Goal: Task Accomplishment & Management: Complete application form

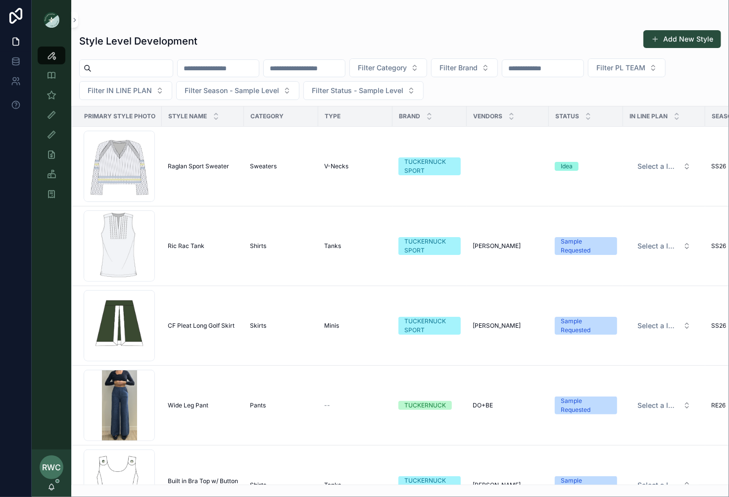
click at [547, 36] on button "Add New Style" at bounding box center [683, 39] width 78 height 18
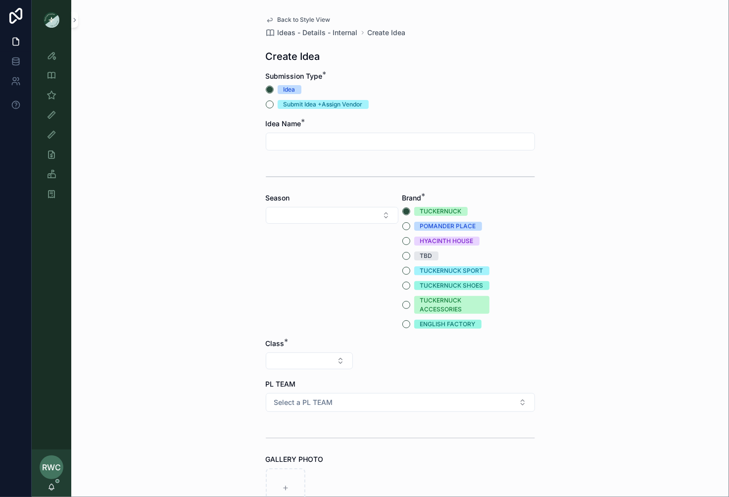
click at [306, 138] on input "scrollable content" at bounding box center [400, 142] width 268 height 14
type input "*"
type input "**********"
click at [292, 213] on button "Select Button" at bounding box center [332, 215] width 133 height 17
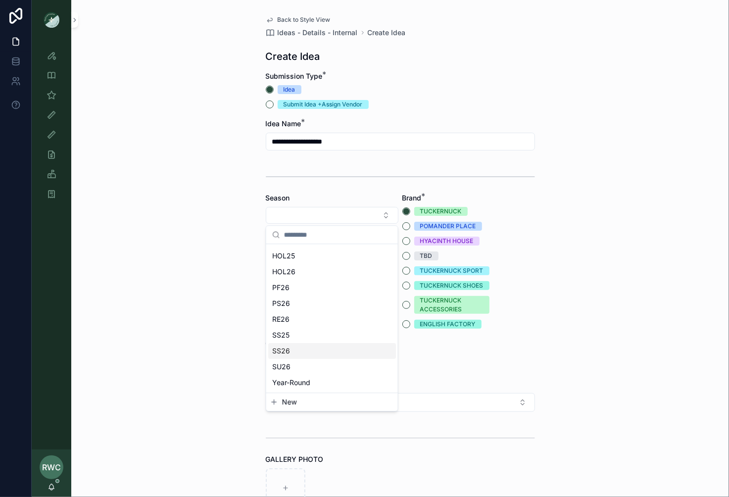
click at [290, 354] on div "SS26" at bounding box center [332, 351] width 128 height 16
click at [407, 271] on button "TUCKERNUCK SPORT" at bounding box center [406, 271] width 8 height 8
click at [296, 361] on button "Select Button" at bounding box center [309, 360] width 87 height 17
click at [289, 372] on div "Clothing" at bounding box center [309, 447] width 119 height 16
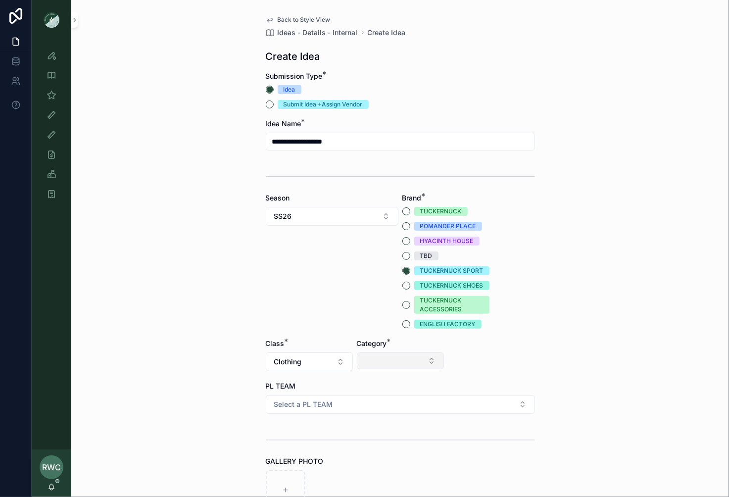
click at [389, 357] on button "Select Button" at bounding box center [400, 360] width 87 height 17
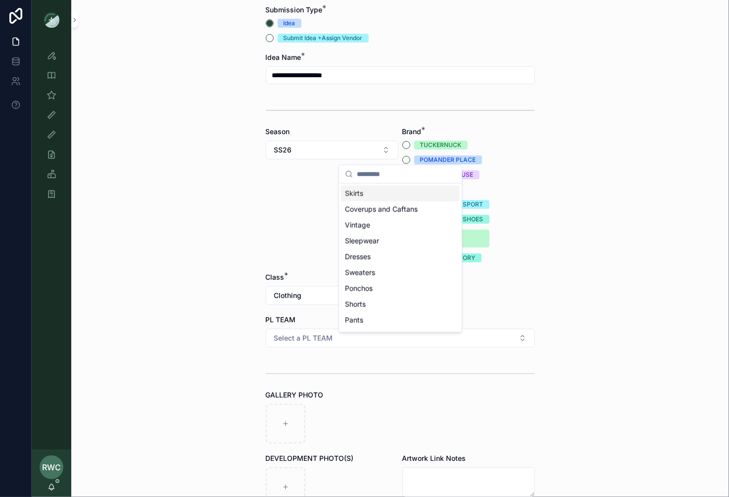
scroll to position [70, 0]
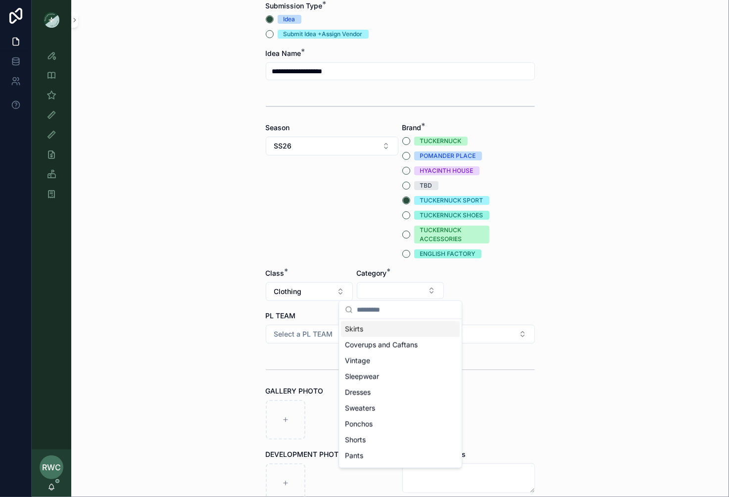
click at [379, 331] on div "Skirts" at bounding box center [400, 329] width 119 height 16
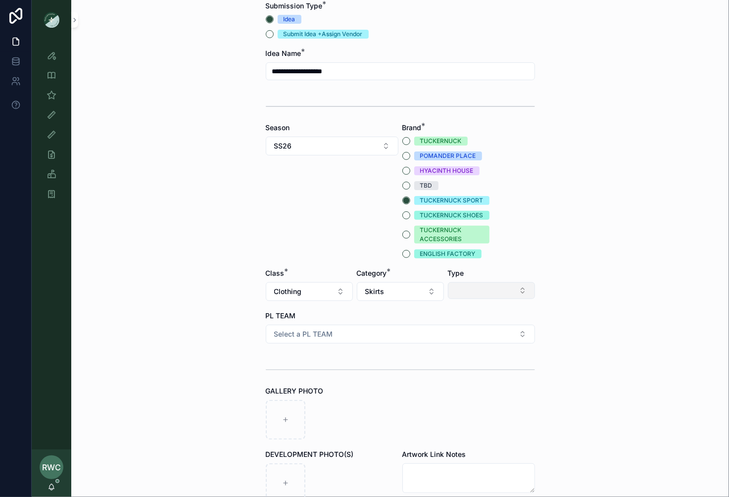
click at [493, 288] on button "Select Button" at bounding box center [491, 290] width 87 height 17
click at [467, 359] on div "Minis" at bounding box center [491, 361] width 119 height 16
click at [340, 334] on button "Select a PL TEAM" at bounding box center [400, 334] width 269 height 19
click at [315, 372] on div "[GEOGRAPHIC_DATA]" at bounding box center [400, 387] width 264 height 15
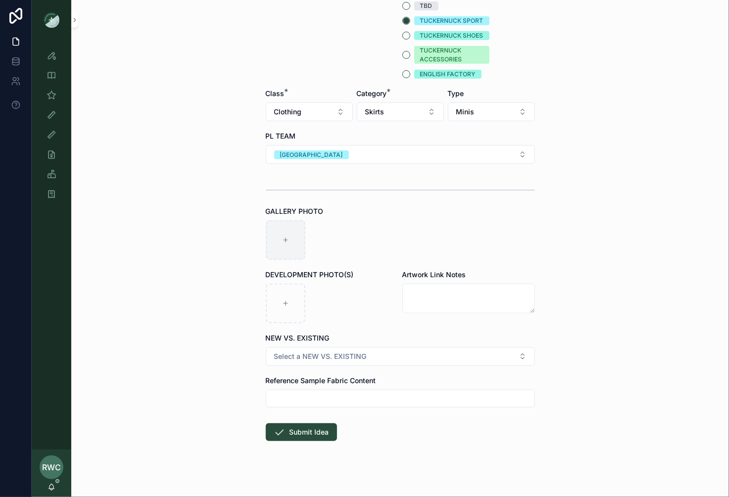
scroll to position [256, 0]
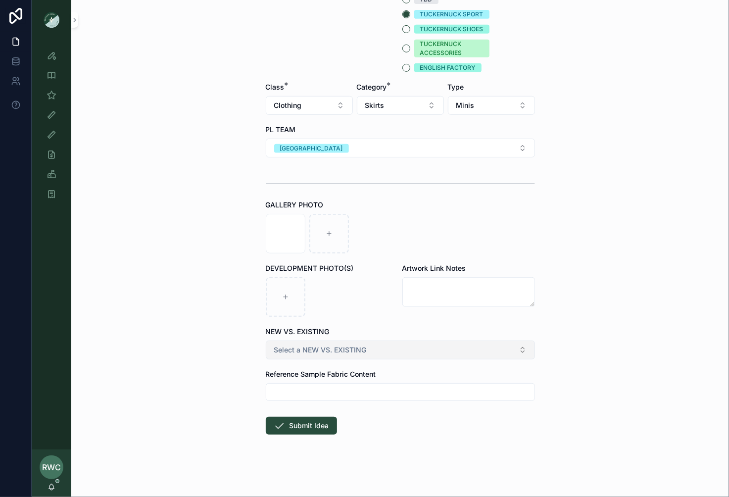
click at [344, 354] on button "Select a NEW VS. EXISTING" at bounding box center [400, 350] width 269 height 19
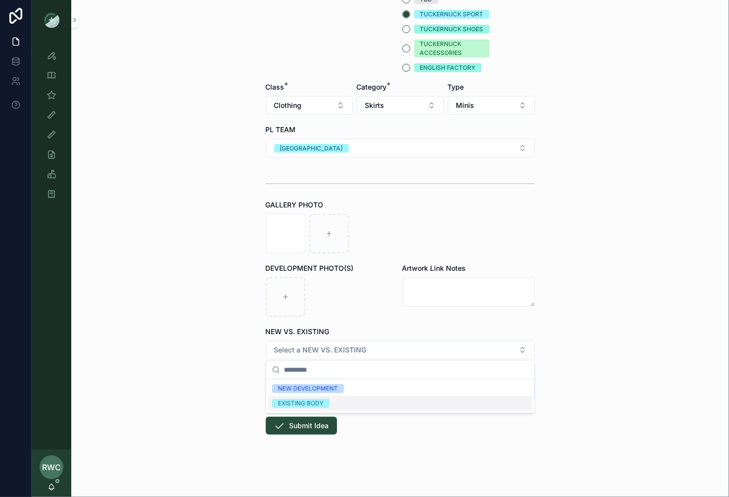
click at [319, 372] on div "EXISTING BODY" at bounding box center [301, 403] width 46 height 9
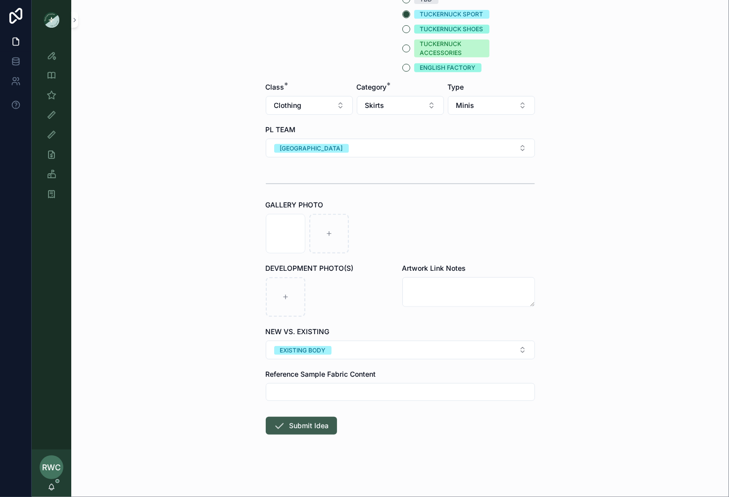
click at [296, 372] on button "Submit Idea" at bounding box center [301, 426] width 71 height 18
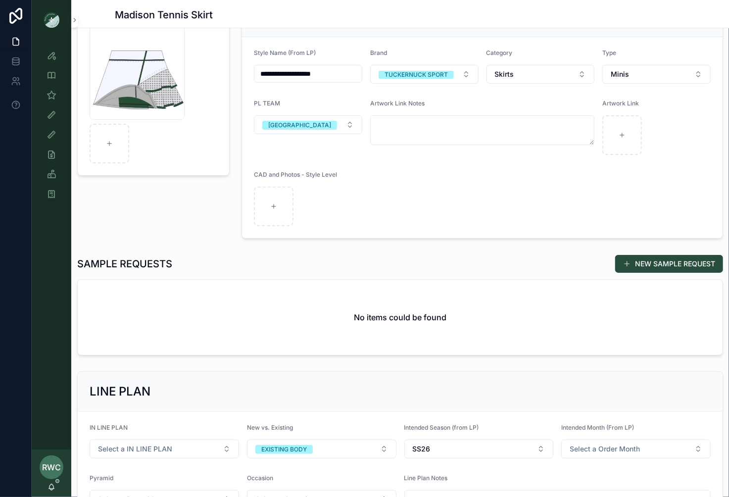
scroll to position [131, 0]
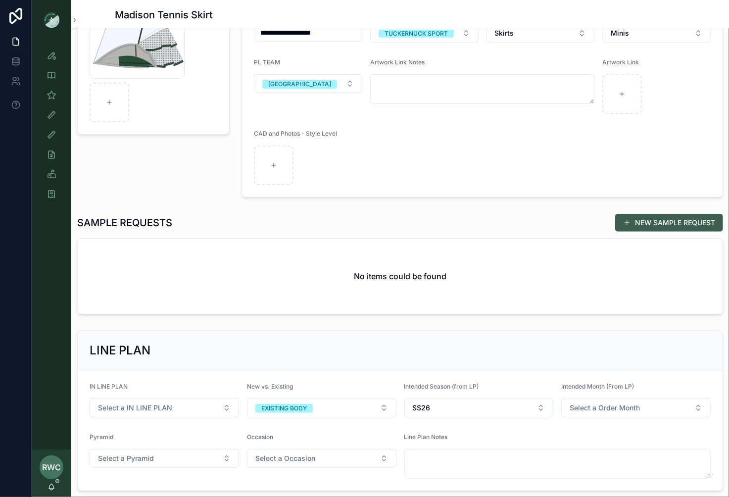
click at [547, 221] on button "NEW SAMPLE REQUEST" at bounding box center [669, 223] width 108 height 18
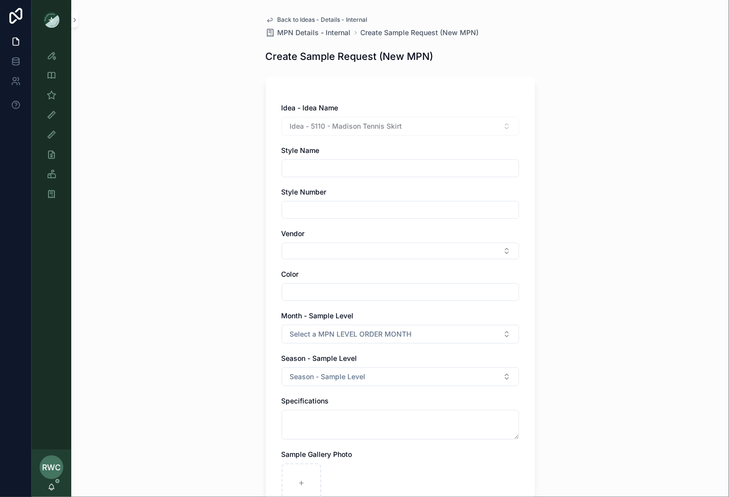
click at [370, 172] on input "scrollable content" at bounding box center [400, 168] width 237 height 14
type input "*"
type input "**********"
click at [332, 213] on input "scrollable content" at bounding box center [400, 210] width 237 height 14
type input "*******"
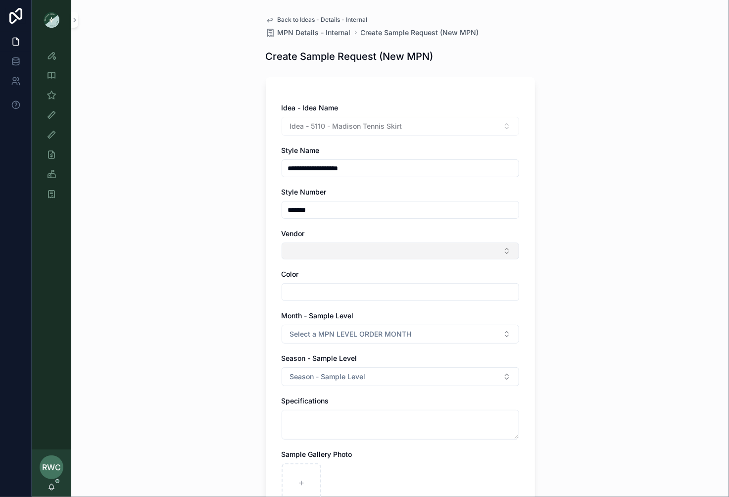
click at [317, 248] on button "Select Button" at bounding box center [401, 251] width 238 height 17
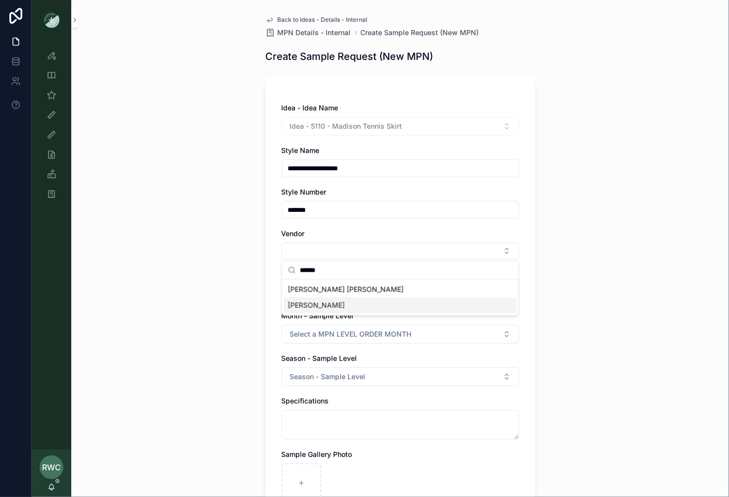
type input "******"
click at [312, 305] on span "[PERSON_NAME]" at bounding box center [316, 305] width 57 height 10
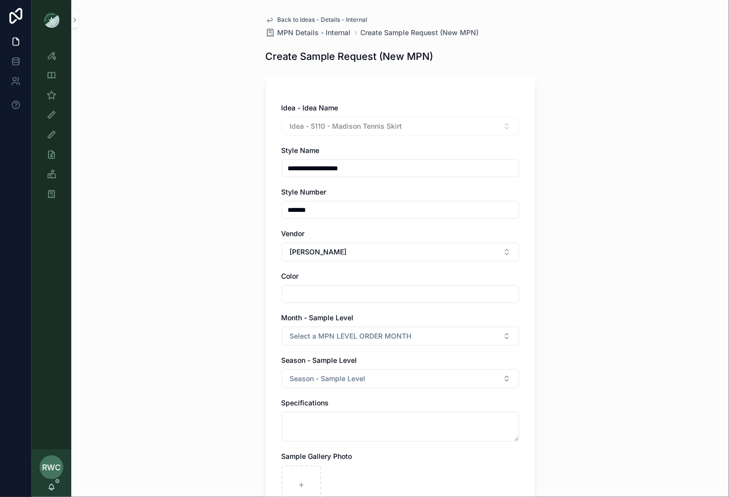
click at [308, 296] on input "scrollable content" at bounding box center [400, 294] width 237 height 14
type input "**********"
click at [180, 298] on div "**********" at bounding box center [400, 248] width 658 height 497
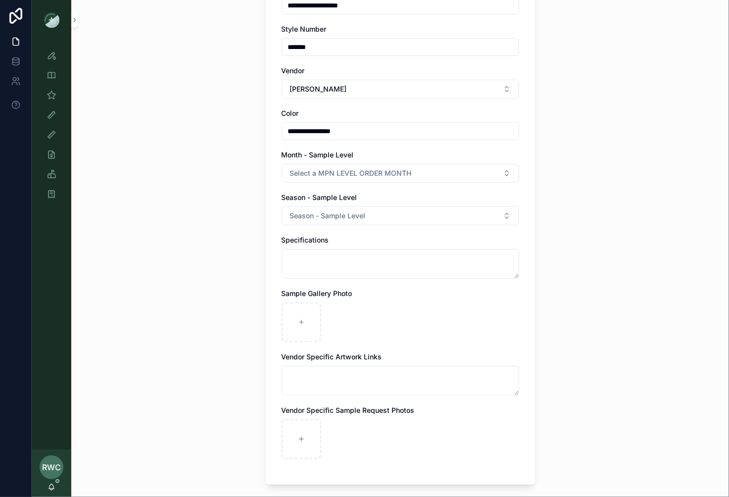
scroll to position [182, 0]
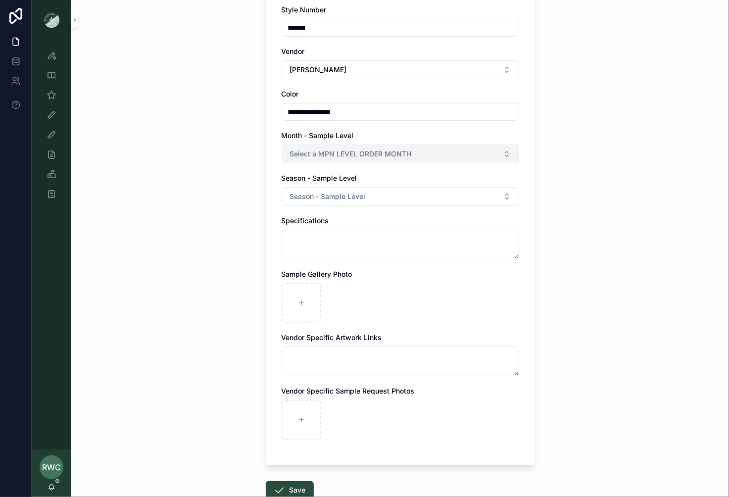
click at [371, 147] on button "Select a MPN LEVEL ORDER MONTH" at bounding box center [401, 154] width 238 height 19
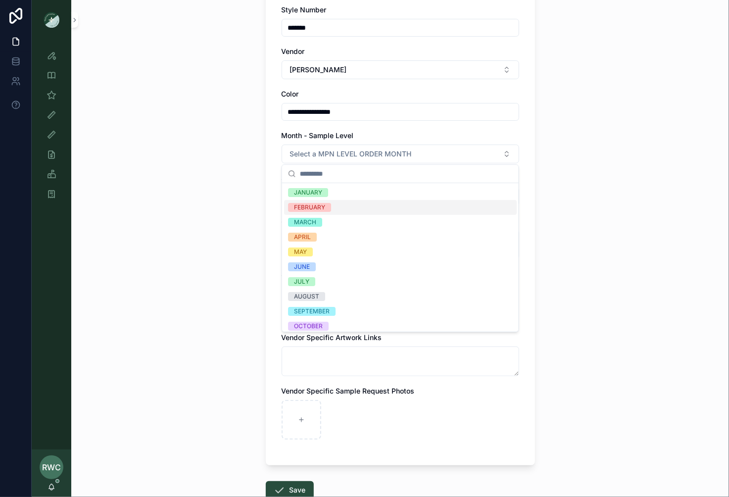
click at [337, 206] on div "FEBRUARY" at bounding box center [400, 207] width 233 height 15
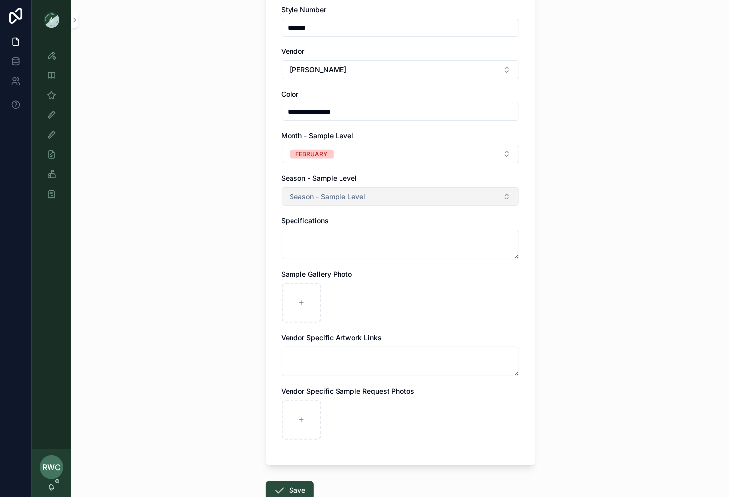
click at [316, 201] on button "Season - Sample Level" at bounding box center [401, 196] width 238 height 19
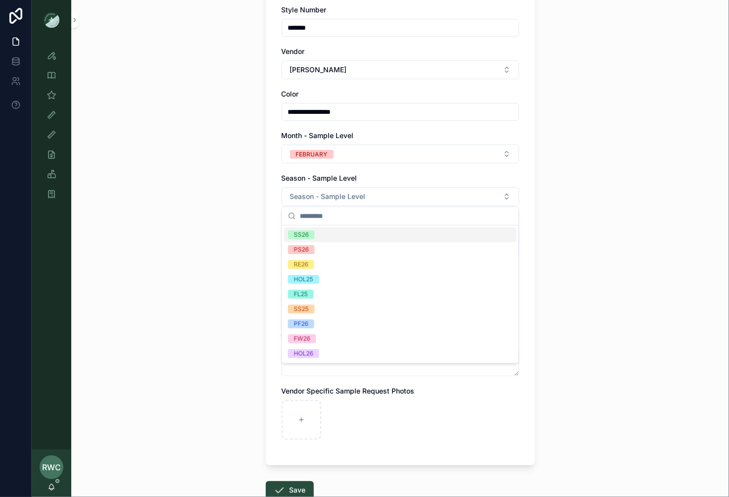
click at [313, 233] on span "SS26" at bounding box center [301, 234] width 27 height 9
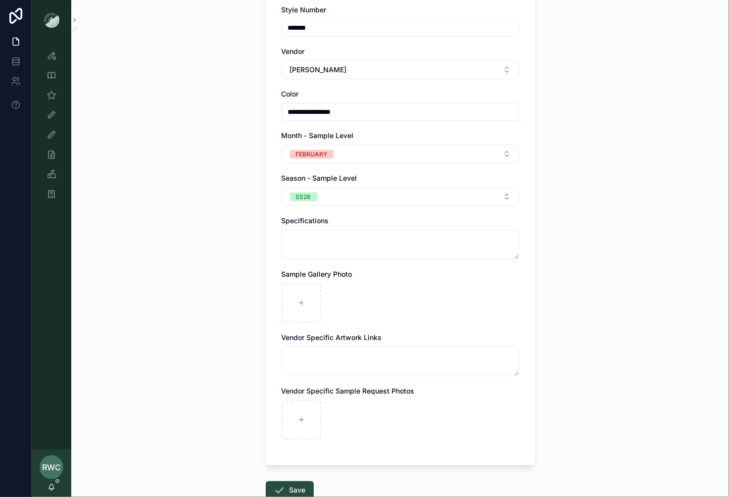
click at [216, 314] on div "**********" at bounding box center [400, 66] width 658 height 497
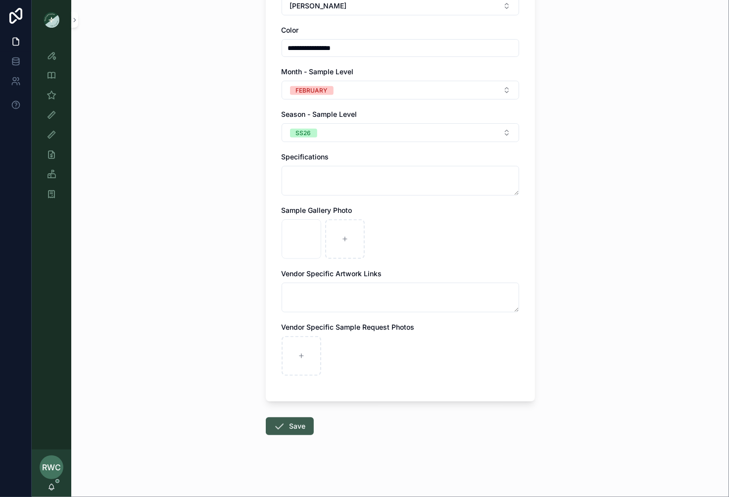
click at [292, 372] on button "Save" at bounding box center [290, 426] width 48 height 18
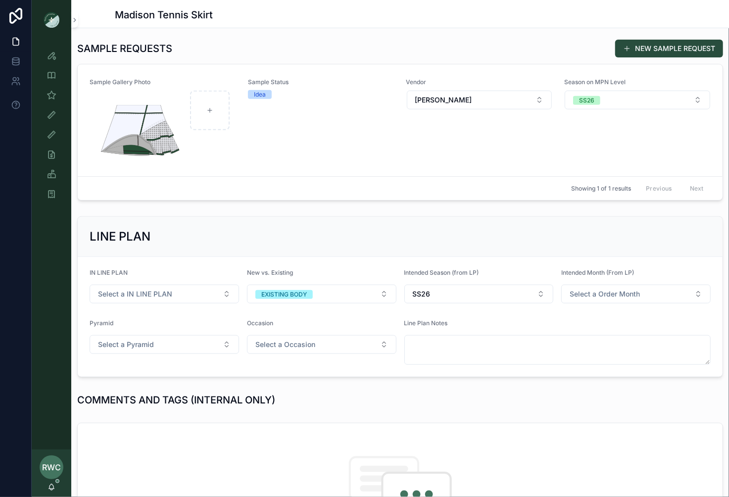
scroll to position [307, 0]
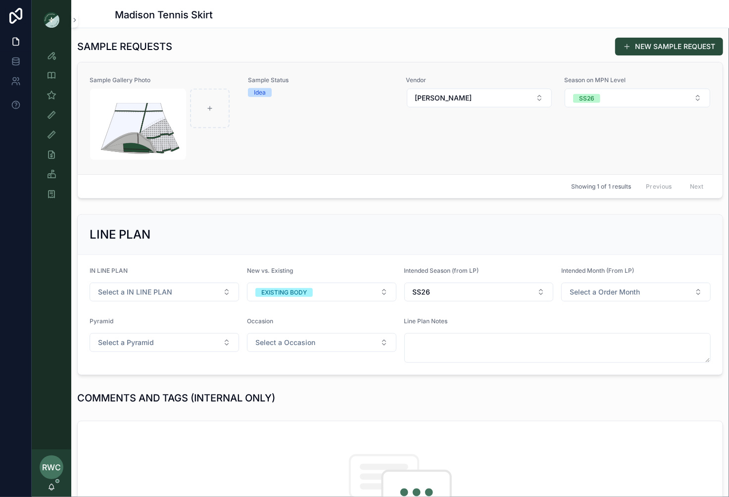
click at [335, 137] on div "Sample Status Idea" at bounding box center [321, 118] width 147 height 84
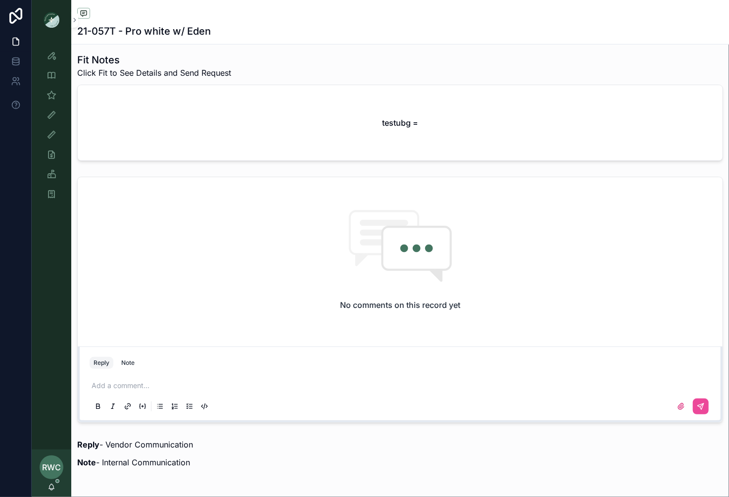
scroll to position [357, 0]
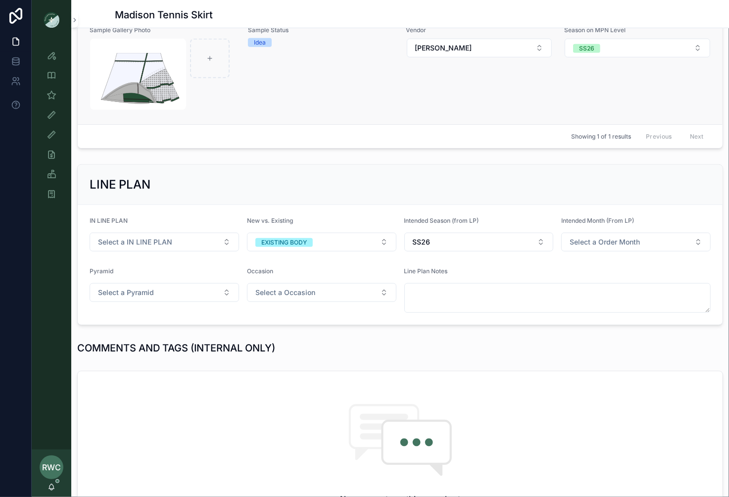
click at [276, 94] on div "Sample Status Idea" at bounding box center [321, 68] width 147 height 84
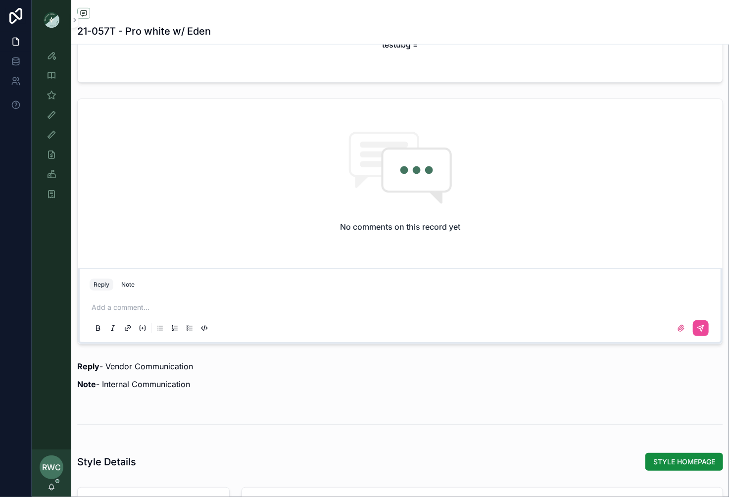
scroll to position [784, 0]
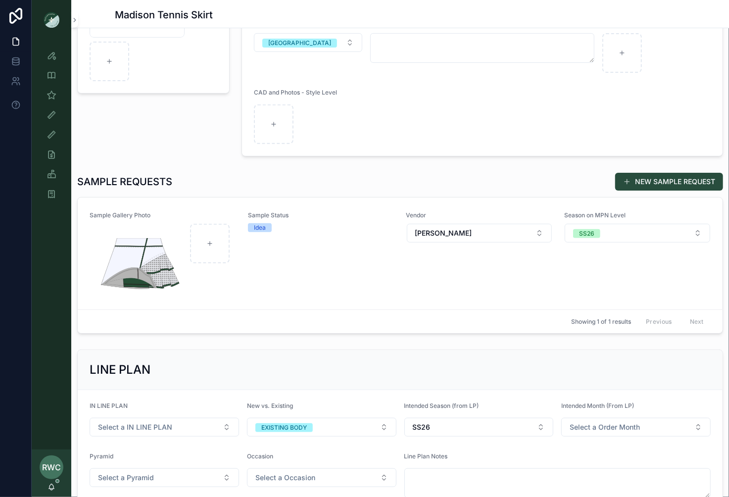
scroll to position [167, 0]
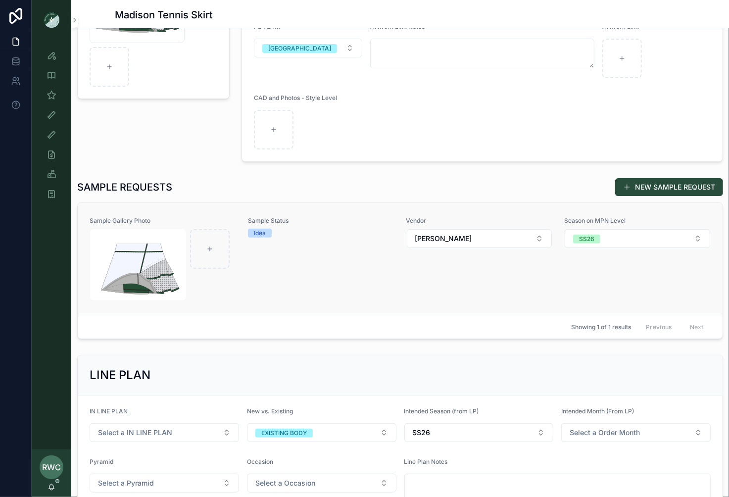
click at [301, 294] on div "Sample Status Idea" at bounding box center [321, 259] width 147 height 84
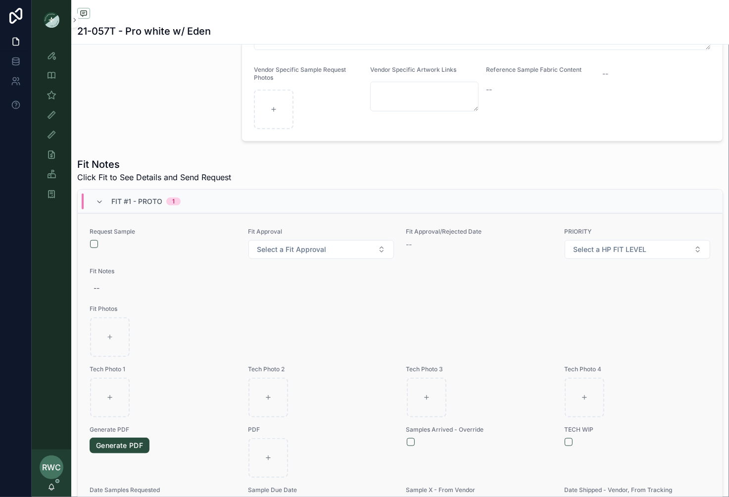
scroll to position [290, 0]
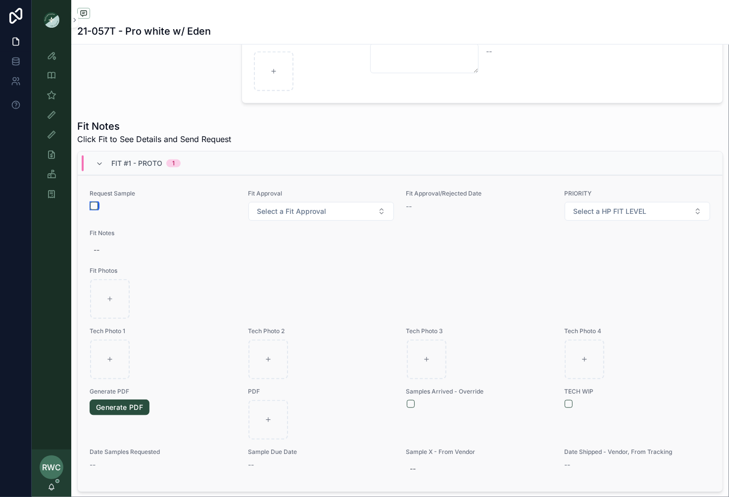
click at [91, 202] on button "scrollable content" at bounding box center [94, 206] width 8 height 8
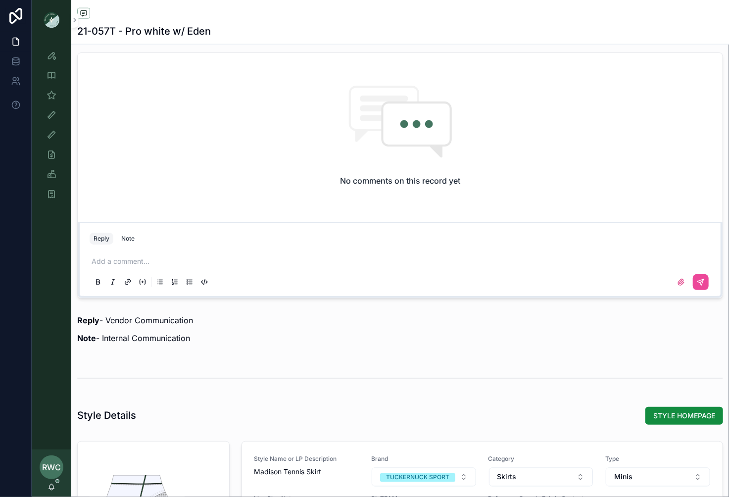
scroll to position [749, 0]
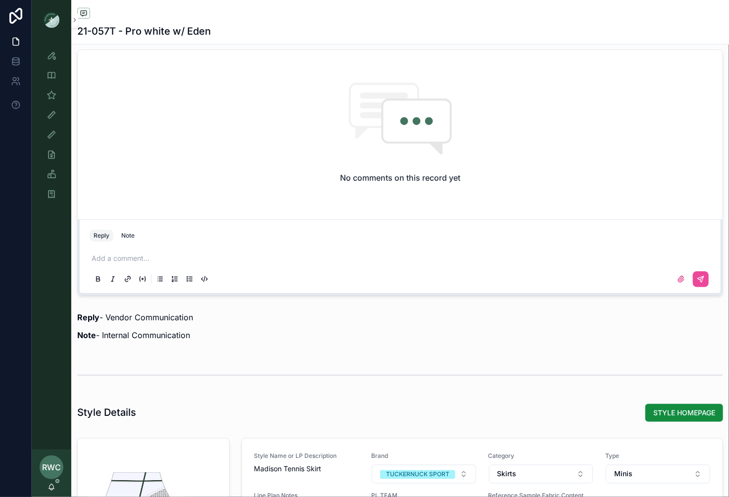
click at [143, 258] on p "scrollable content" at bounding box center [402, 258] width 621 height 10
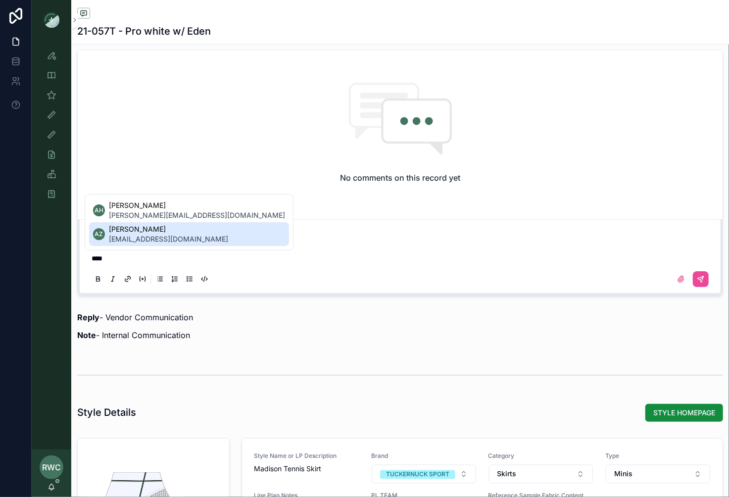
click at [129, 239] on span "[EMAIL_ADDRESS][DOMAIN_NAME]" at bounding box center [168, 239] width 119 height 10
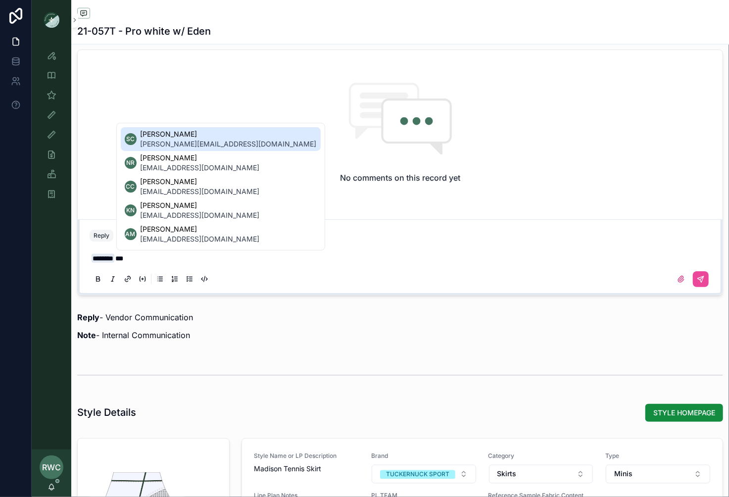
click at [196, 140] on span "[PERSON_NAME][EMAIL_ADDRESS][DOMAIN_NAME]" at bounding box center [229, 144] width 176 height 10
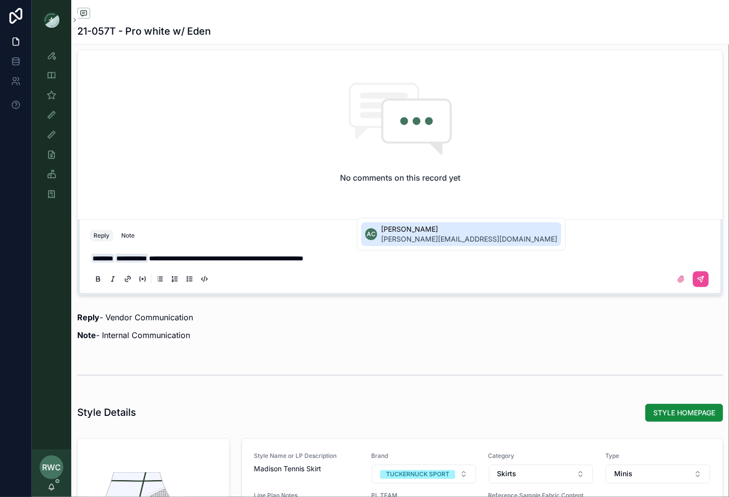
click at [431, 240] on span "[PERSON_NAME][EMAIL_ADDRESS][DOMAIN_NAME]" at bounding box center [469, 239] width 176 height 10
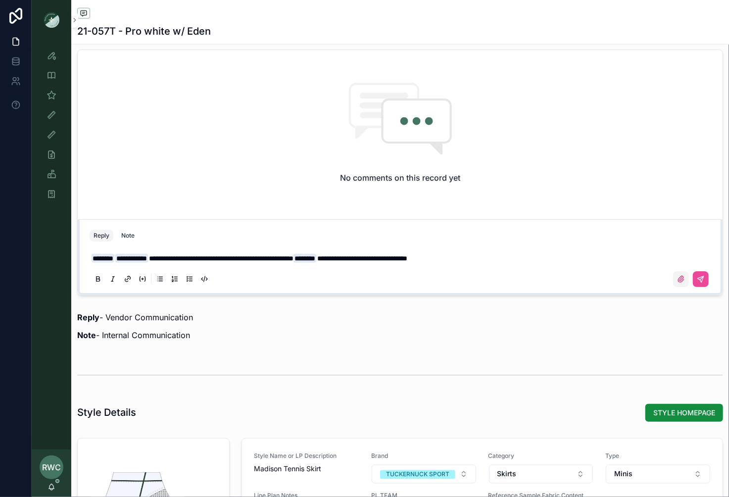
click at [547, 276] on icon "scrollable content" at bounding box center [681, 279] width 8 height 8
click at [0, 0] on input "scrollable content" at bounding box center [0, 0] width 0 height 0
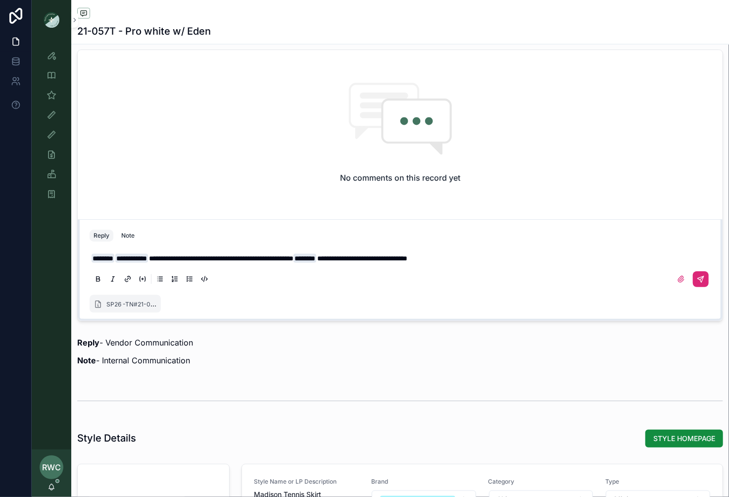
click at [547, 277] on icon "scrollable content" at bounding box center [701, 279] width 8 height 8
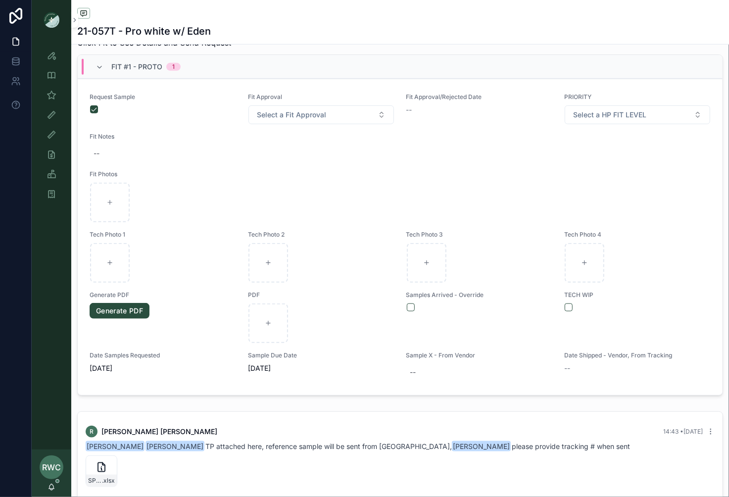
scroll to position [0, 0]
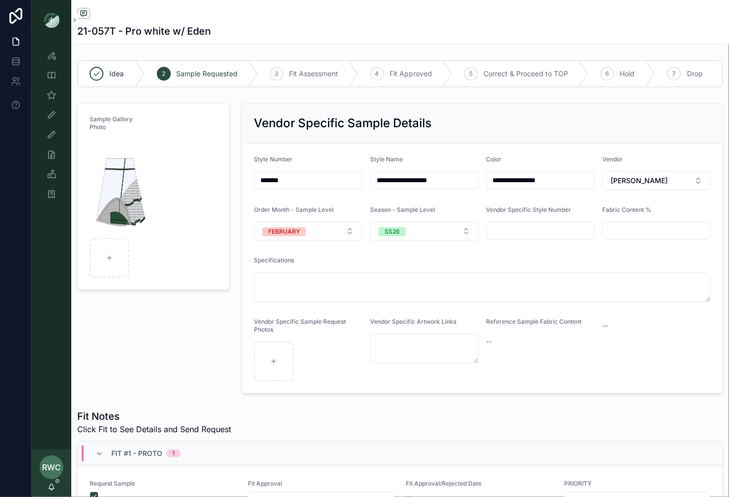
click at [50, 21] on img "scrollable content" at bounding box center [52, 20] width 16 height 16
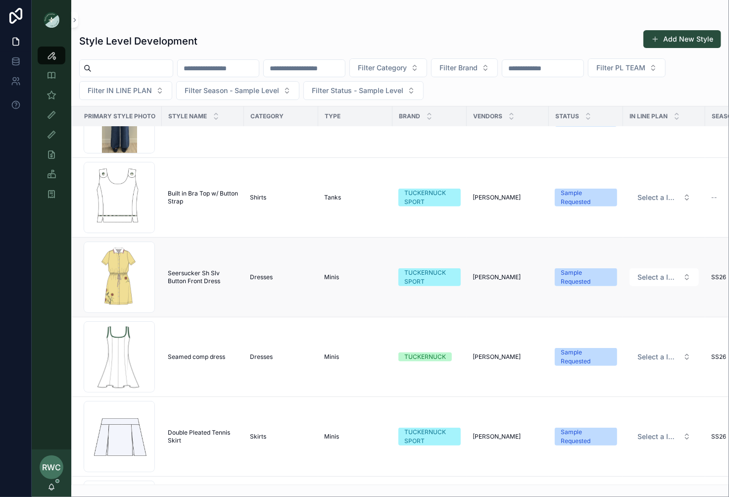
scroll to position [272, 0]
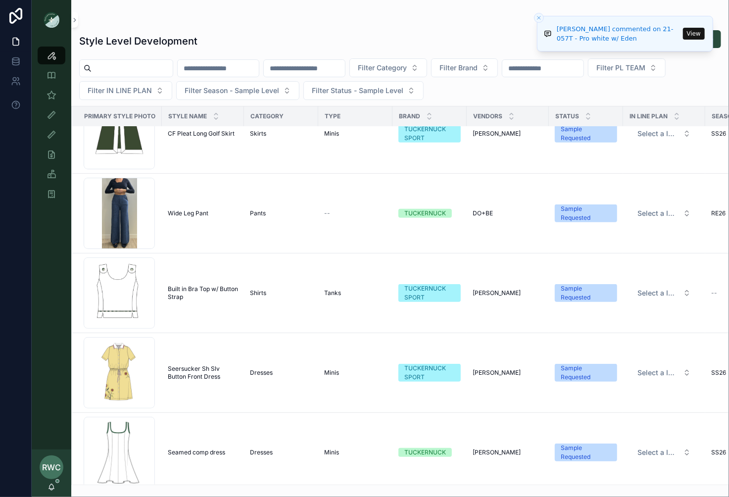
click at [547, 33] on button "View" at bounding box center [694, 34] width 22 height 12
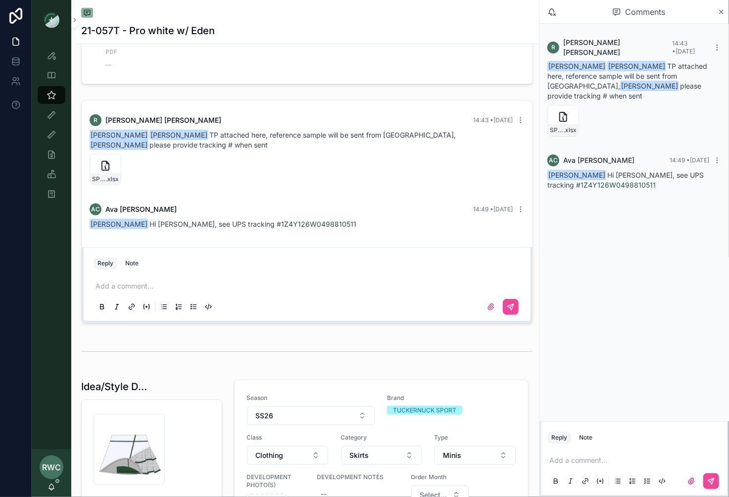
scroll to position [457, 0]
